Goal: Task Accomplishment & Management: Manage account settings

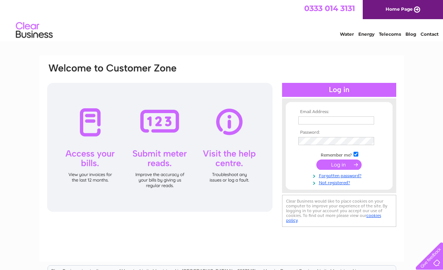
type input "accounts@west3glass.com"
click at [333, 167] on input "submit" at bounding box center [338, 164] width 45 height 10
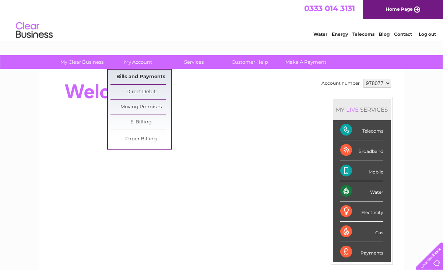
click at [137, 79] on link "Bills and Payments" at bounding box center [140, 77] width 61 height 15
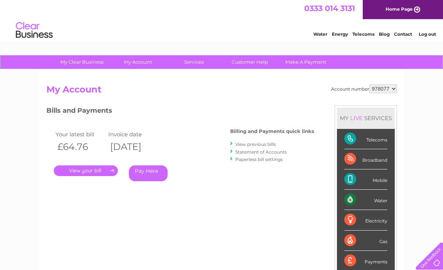
click at [100, 169] on link "." at bounding box center [86, 170] width 64 height 11
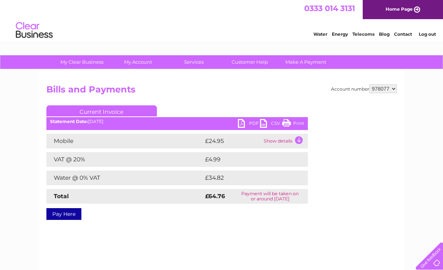
click at [252, 125] on link "PDF" at bounding box center [249, 124] width 22 height 11
click at [431, 34] on link "Log out" at bounding box center [426, 34] width 17 height 6
